Goal: Information Seeking & Learning: Learn about a topic

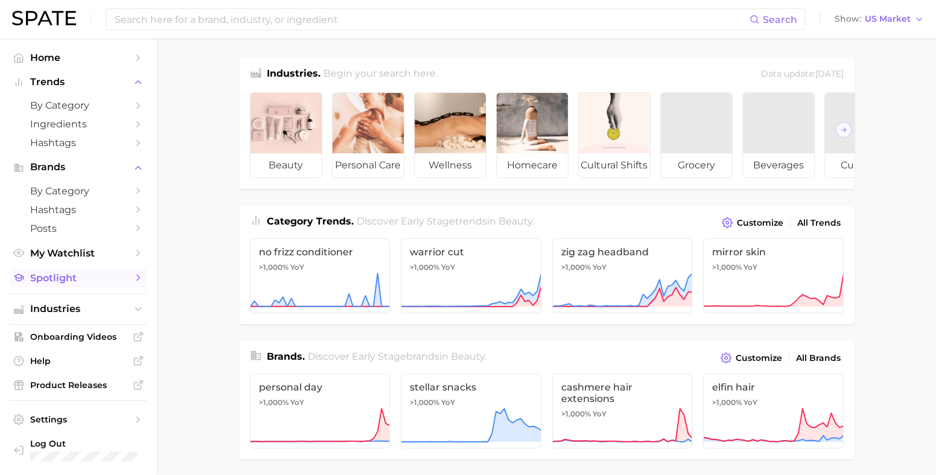
click at [75, 284] on span "Spotlight" at bounding box center [78, 277] width 97 height 11
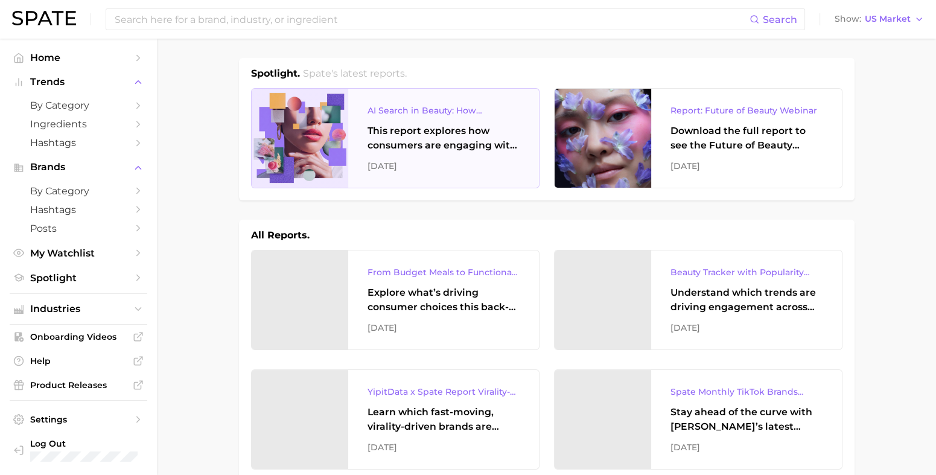
click at [447, 113] on div "AI Search in Beauty: How Consumers Are Using ChatGPT vs. Google Search" at bounding box center [444, 110] width 152 height 14
